Goal: Task Accomplishment & Management: Manage account settings

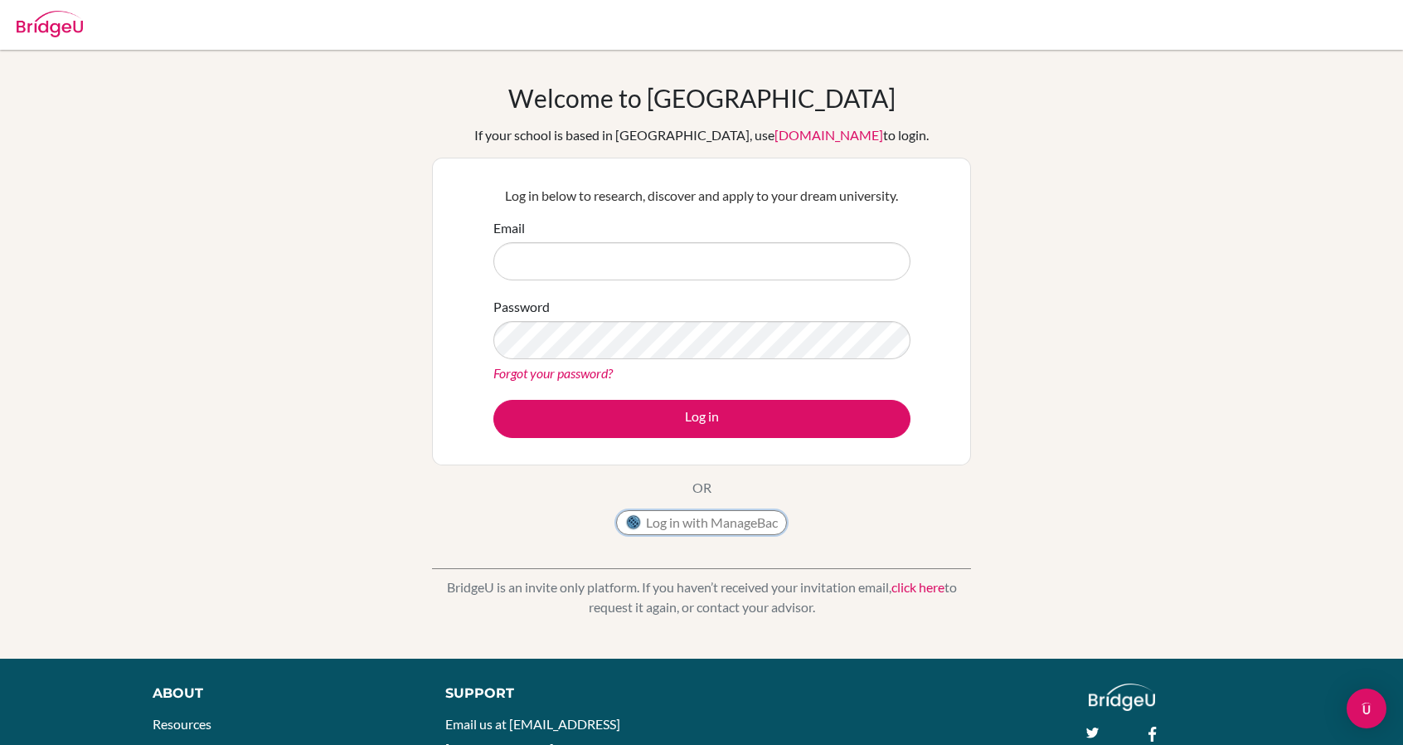
click at [725, 514] on button "Log in with ManageBac" at bounding box center [701, 522] width 171 height 25
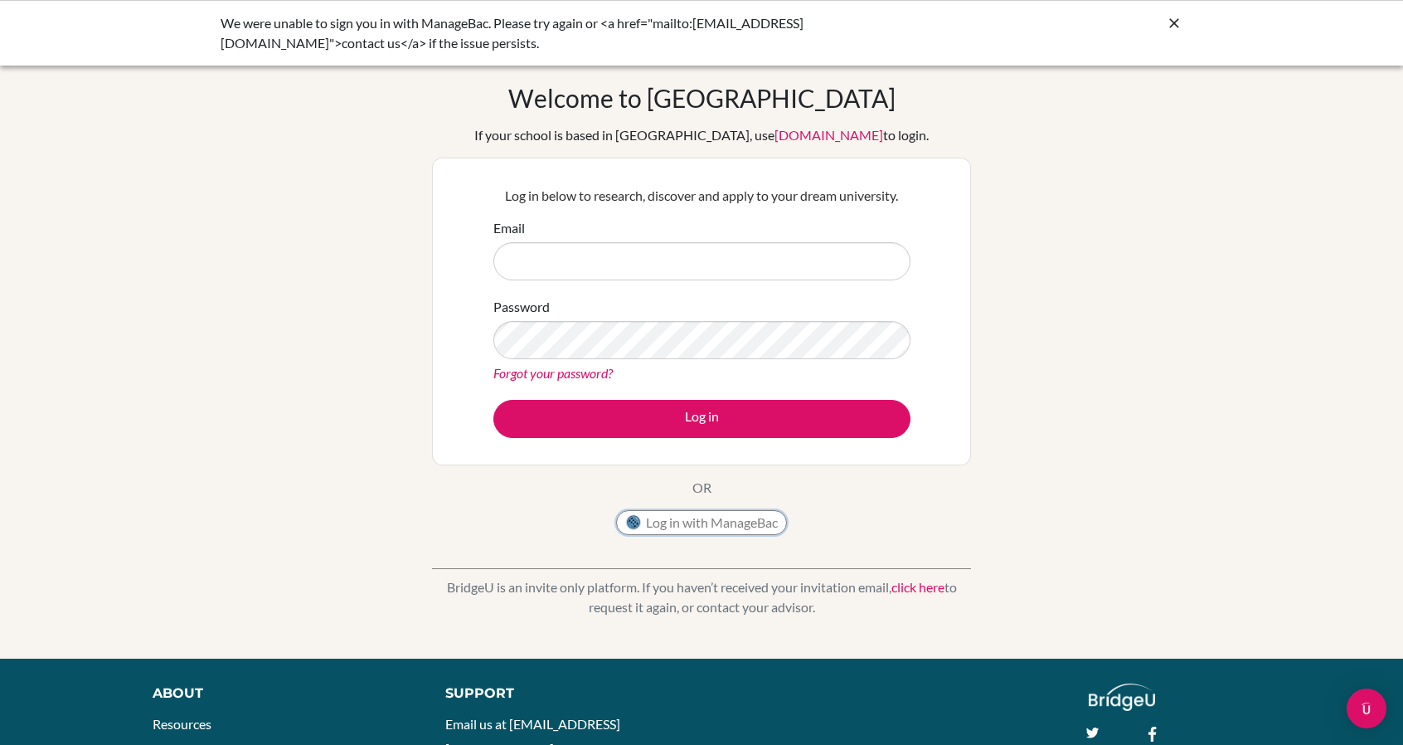
click at [663, 520] on button "Log in with ManageBac" at bounding box center [701, 522] width 171 height 25
click at [690, 526] on button "Log in with ManageBac" at bounding box center [701, 522] width 171 height 25
click at [1172, 33] on div "We were unable to sign you in with ManageBac. Please try again or <a href="mail…" at bounding box center [702, 33] width 962 height 40
click at [1179, 20] on icon at bounding box center [1174, 23] width 17 height 17
click at [1378, 415] on div "Welcome to [GEOGRAPHIC_DATA] If your school is based in [GEOGRAPHIC_DATA], use …" at bounding box center [701, 354] width 1403 height 542
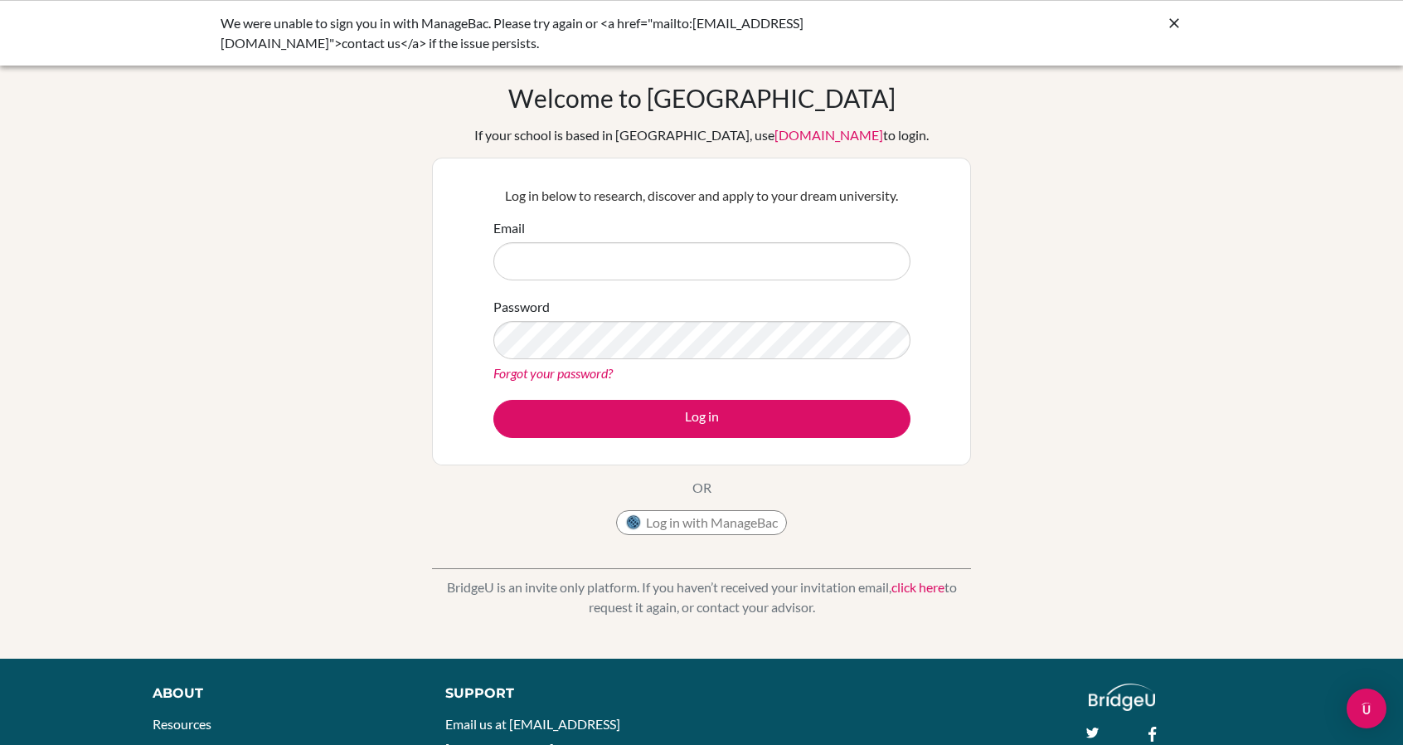
click at [1273, 461] on div "Welcome to BridgeU If your school is based in China, use app.bridge-u.com.cn to…" at bounding box center [701, 354] width 1403 height 542
click at [1276, 419] on div "Welcome to BridgeU If your school is based in China, use app.bridge-u.com.cn to…" at bounding box center [701, 354] width 1403 height 542
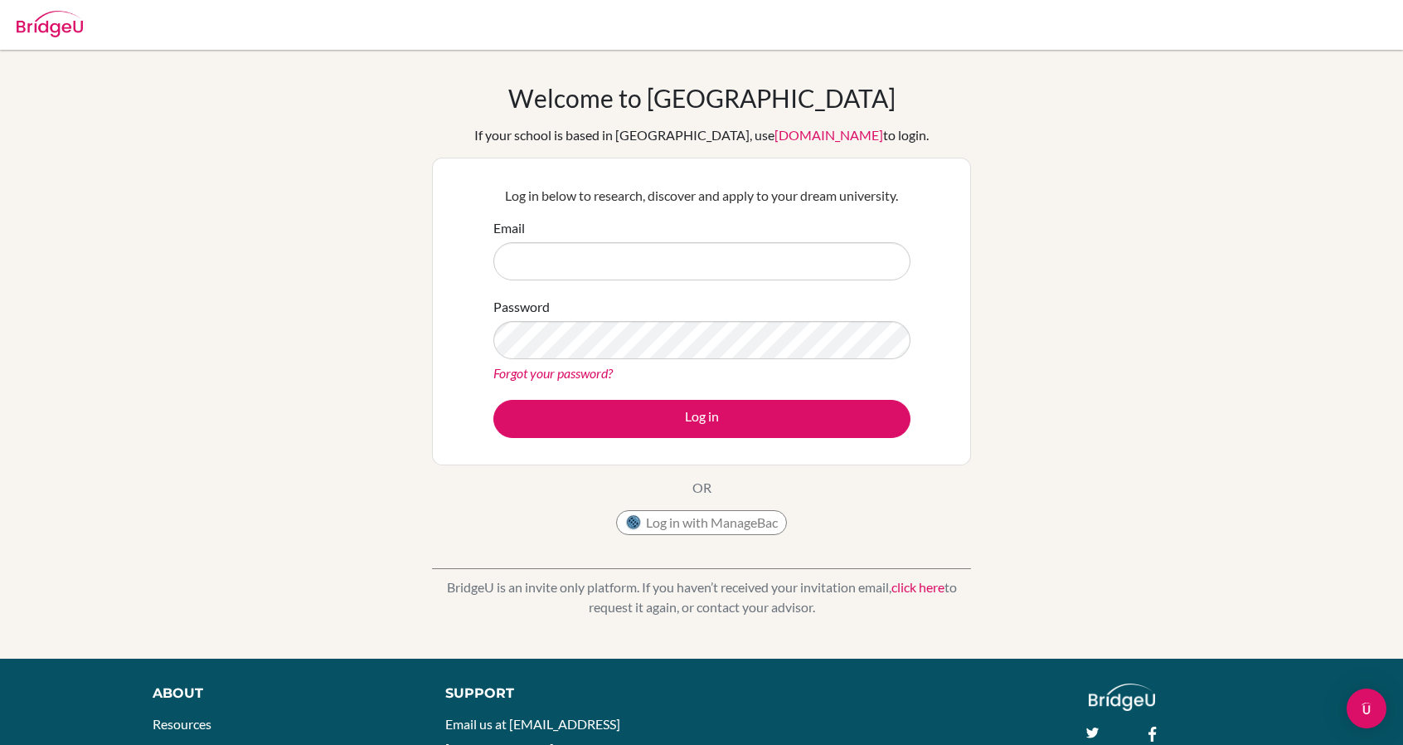
click at [1006, 75] on div "Welcome to BridgeU If your school is based in China, use app.bridge-u.com.cn to…" at bounding box center [701, 354] width 1403 height 609
click at [1098, 207] on div "Welcome to BridgeU If your school is based in China, use app.bridge-u.com.cn to…" at bounding box center [701, 354] width 1403 height 542
type input "[EMAIL_ADDRESS][DOMAIN_NAME]"
click at [493, 400] on button "Log in" at bounding box center [701, 419] width 417 height 38
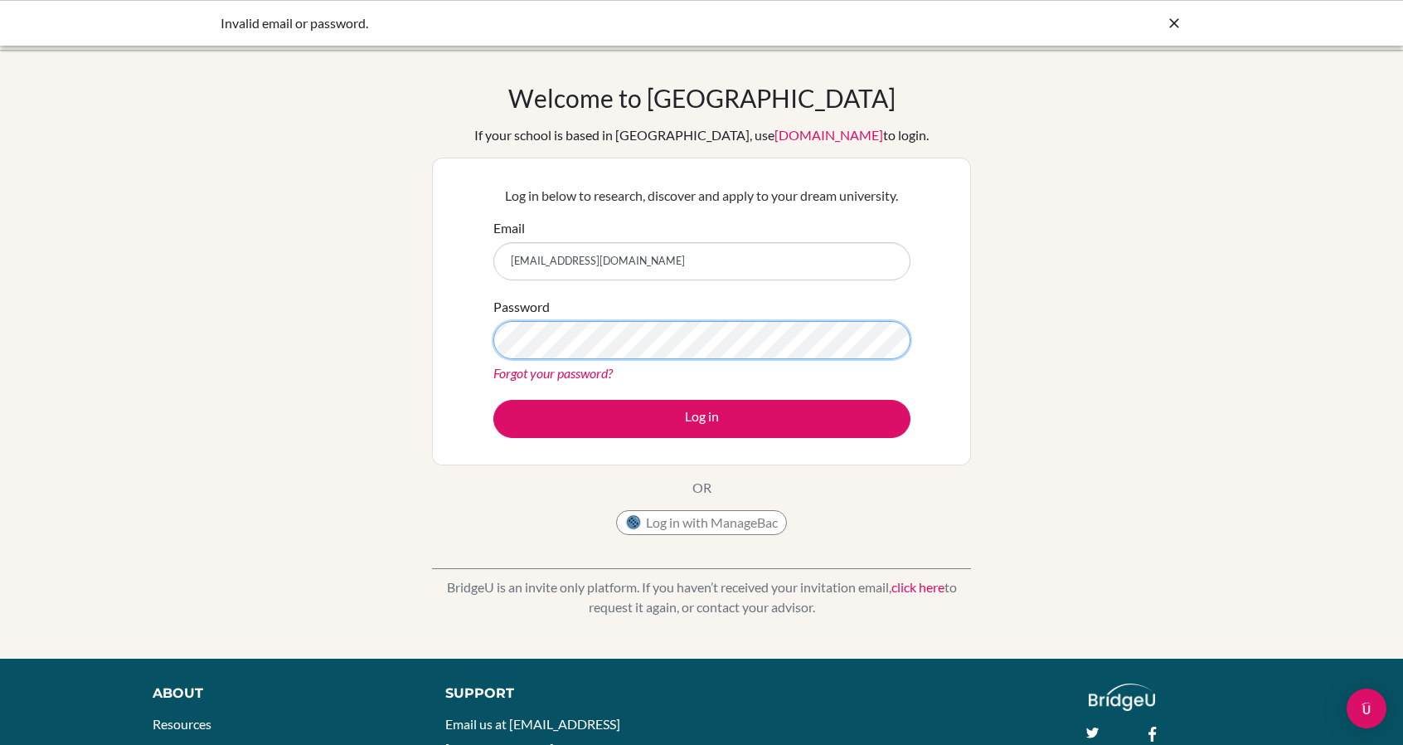
click at [493, 400] on button "Log in" at bounding box center [701, 419] width 417 height 38
click at [441, 323] on div "Log in below to research, discover and apply to your dream university. Email 26…" at bounding box center [701, 312] width 539 height 308
click at [493, 400] on button "Log in" at bounding box center [701, 419] width 417 height 38
